Goal: Task Accomplishment & Management: Manage account settings

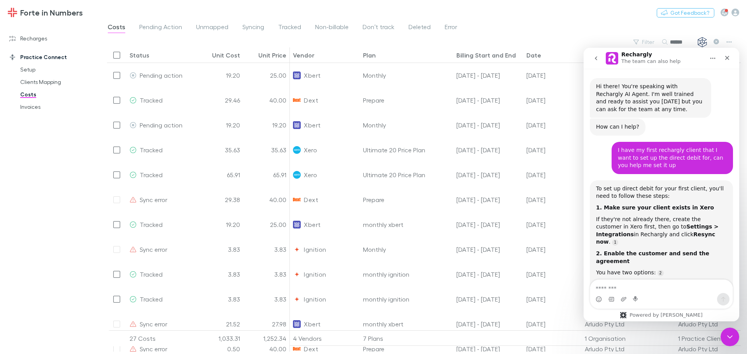
scroll to position [1, 0]
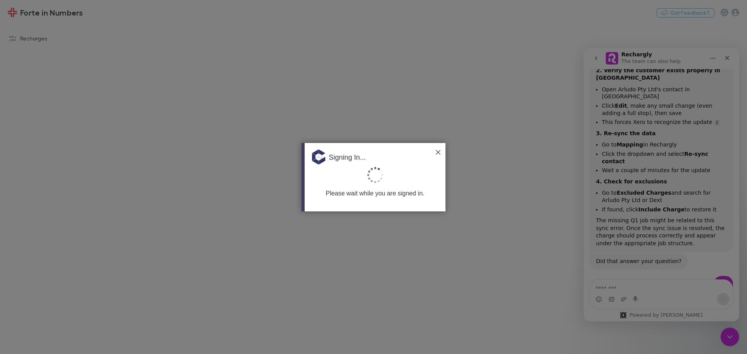
scroll to position [1134, 0]
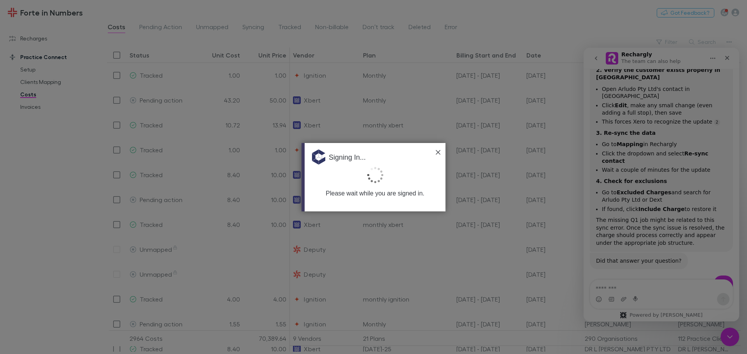
click at [437, 150] on img at bounding box center [438, 152] width 5 height 5
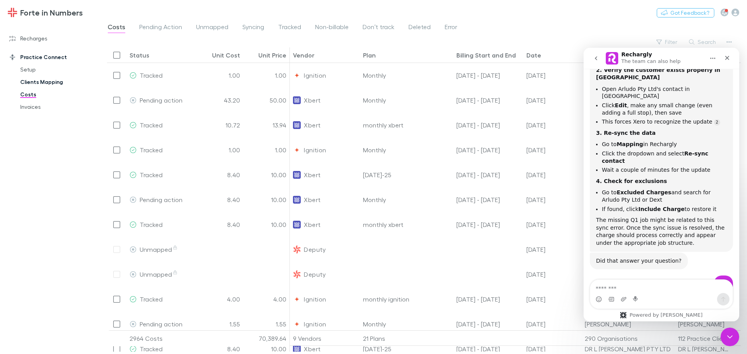
click at [38, 81] on link "Clients Mapping" at bounding box center [58, 82] width 93 height 12
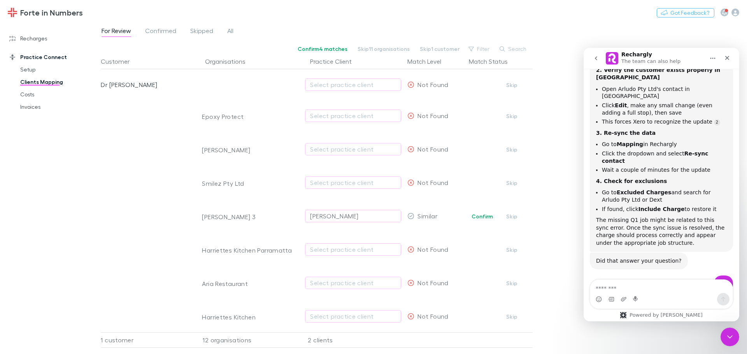
click at [217, 32] on div "For Review Confirmed Skipped All" at bounding box center [171, 32] width 140 height 12
click at [228, 30] on span "All" at bounding box center [230, 32] width 6 height 10
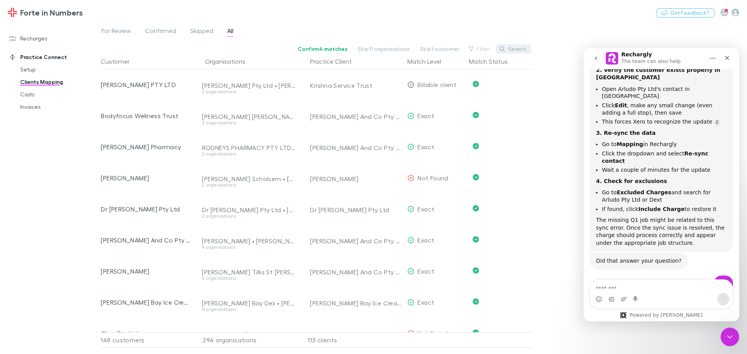
click at [514, 49] on button "Search" at bounding box center [513, 48] width 35 height 9
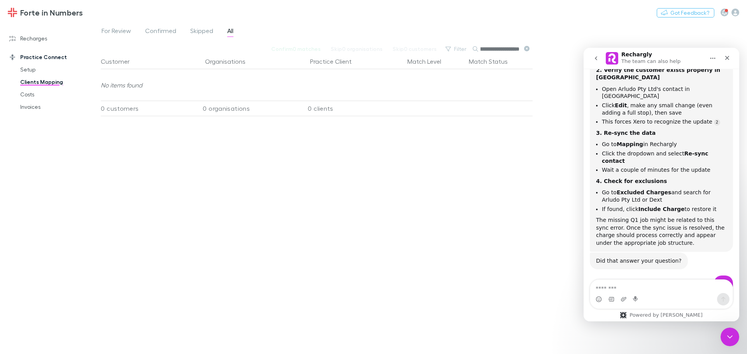
scroll to position [0, 47]
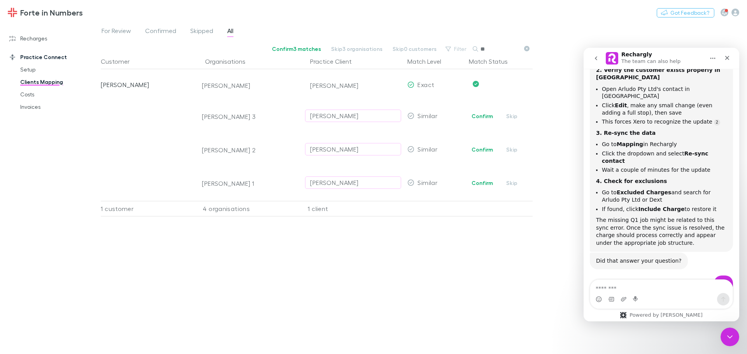
type input "*"
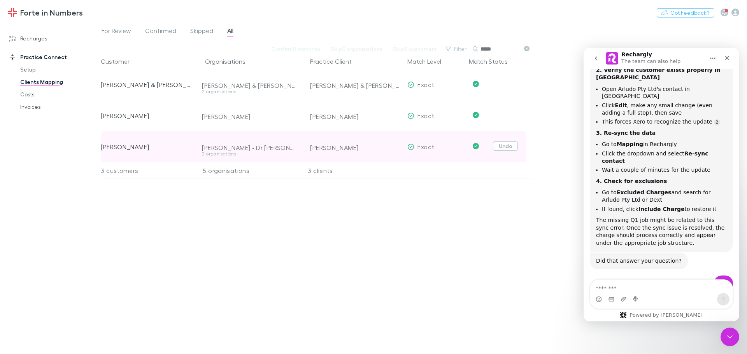
type input "*****"
click at [500, 145] on button "Undo" at bounding box center [505, 146] width 25 height 9
click at [389, 146] on icon "button" at bounding box center [391, 147] width 5 height 6
click at [352, 147] on div "Select practice client" at bounding box center [353, 146] width 86 height 9
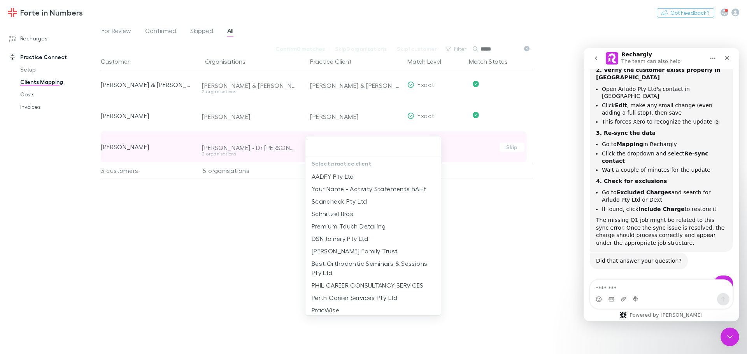
click at [352, 147] on input "text" at bounding box center [372, 147] width 129 height 14
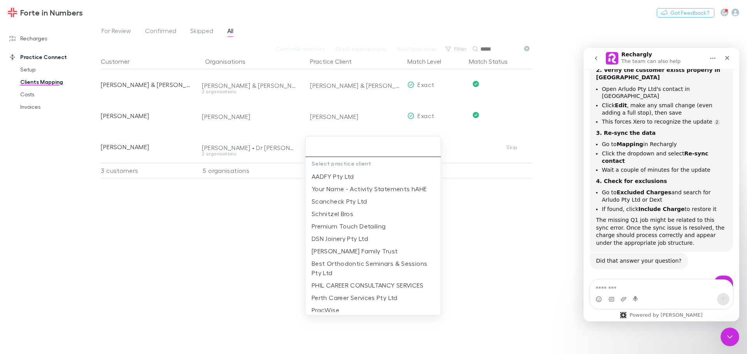
click at [343, 150] on input "text" at bounding box center [372, 147] width 129 height 14
click at [507, 213] on div at bounding box center [373, 177] width 747 height 354
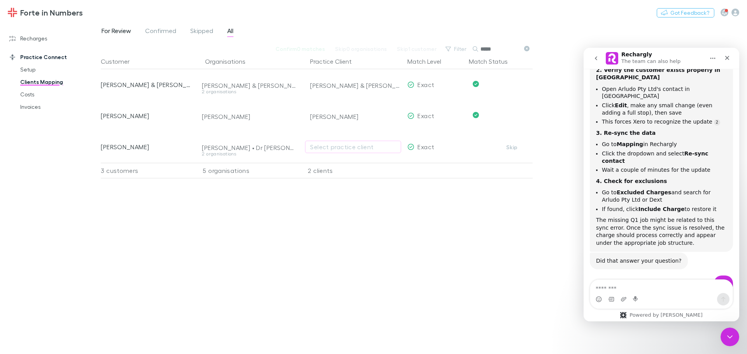
click at [109, 28] on span "For Review" at bounding box center [117, 32] width 30 height 10
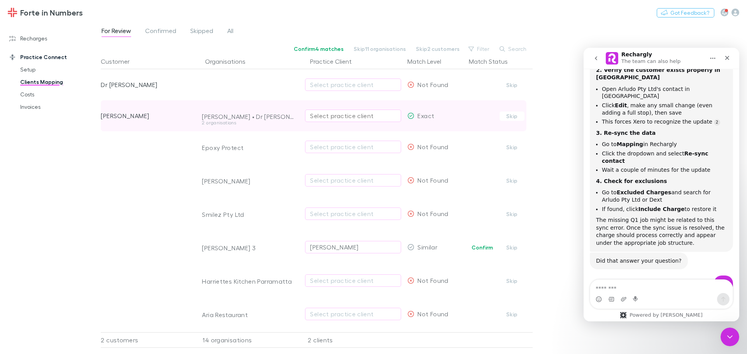
click at [341, 116] on div "Select practice client" at bounding box center [353, 115] width 86 height 9
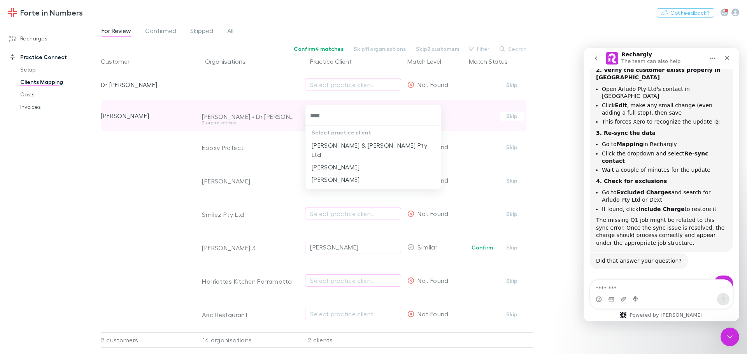
type input "*****"
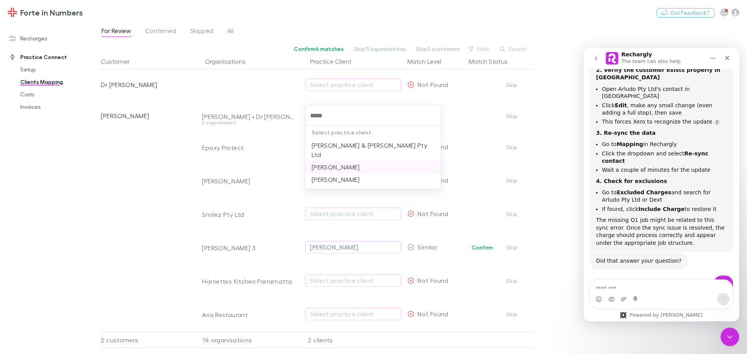
click at [333, 161] on li "[PERSON_NAME]" at bounding box center [372, 167] width 135 height 12
